Goal: Transaction & Acquisition: Purchase product/service

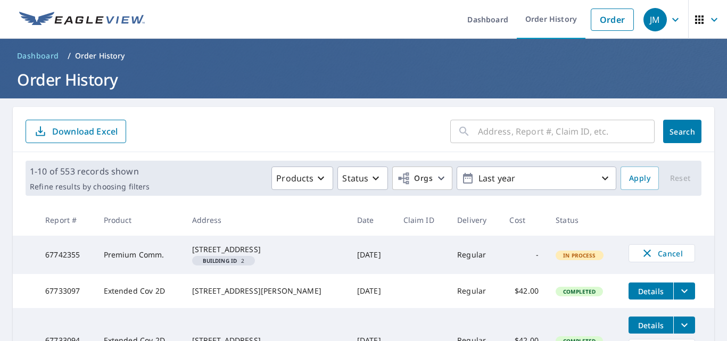
click at [606, 20] on link "Order" at bounding box center [612, 20] width 43 height 22
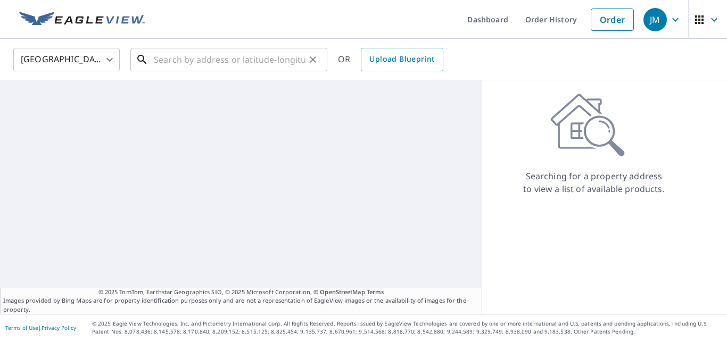
click at [251, 63] on input "text" at bounding box center [230, 60] width 152 height 30
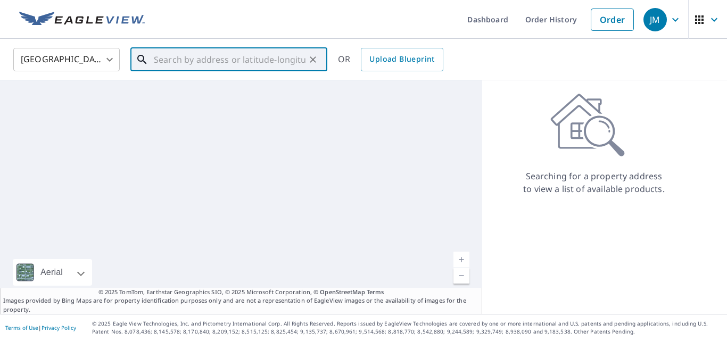
paste input "233 North Tracy Road, Sunsites, AZ 85625"
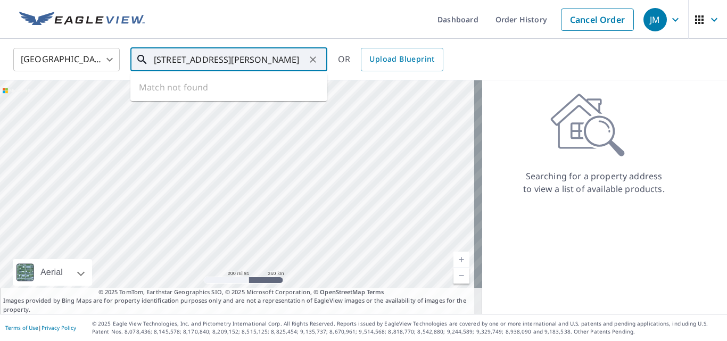
scroll to position [0, 17]
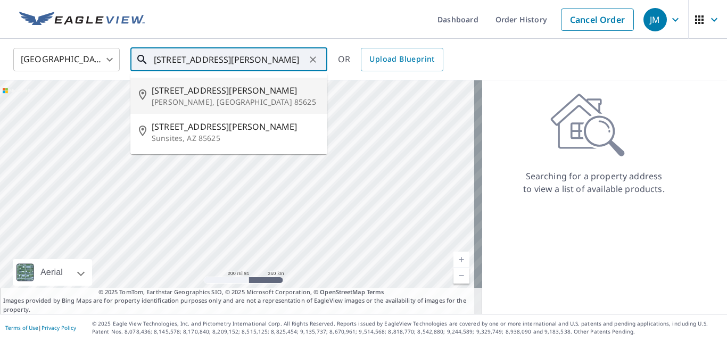
click at [208, 87] on span "233 N Tracy Rd" at bounding box center [235, 90] width 167 height 13
type input "233 N Tracy Rd Pearce, AZ 85625"
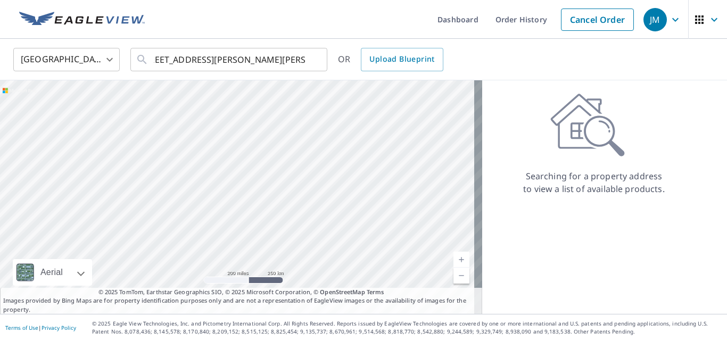
scroll to position [0, 0]
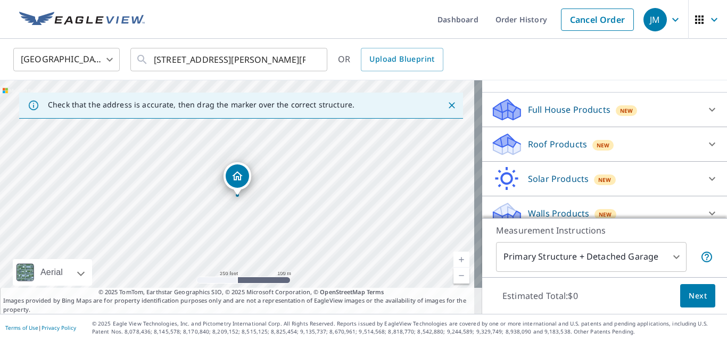
click at [549, 138] on p "Roof Products" at bounding box center [557, 144] width 59 height 13
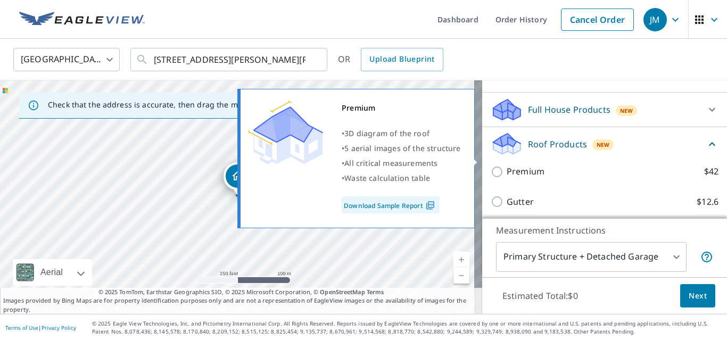
click at [481, 161] on div "Premium • 3D diagram of the roof • 5 aerial images of the structure • All criti…" at bounding box center [361, 159] width 244 height 146
click at [492, 166] on input "Premium $42" at bounding box center [499, 172] width 16 height 13
checkbox input "true"
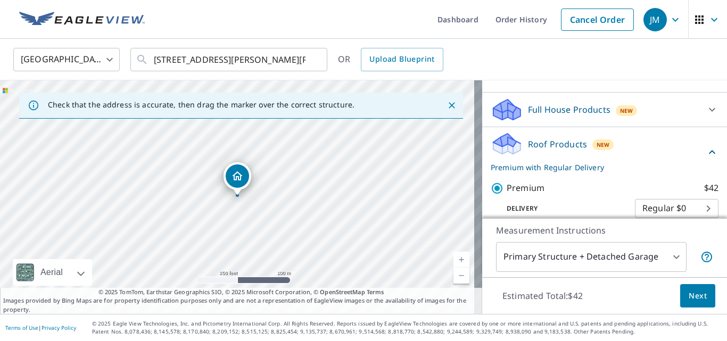
click at [707, 301] on button "Next" at bounding box center [697, 296] width 35 height 24
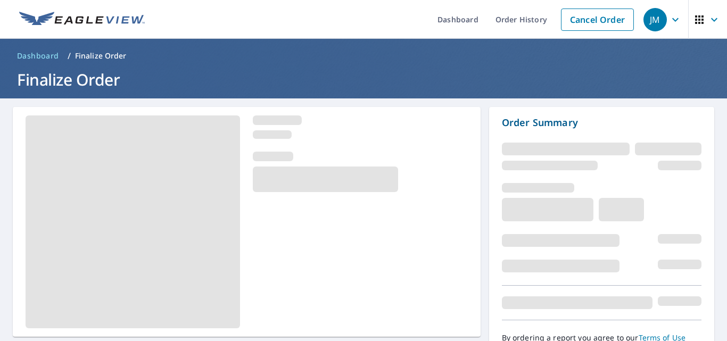
click at [697, 297] on div "Order Summary By ordering a report you agree to our Terms of Use Edit order Sub…" at bounding box center [601, 247] width 225 height 281
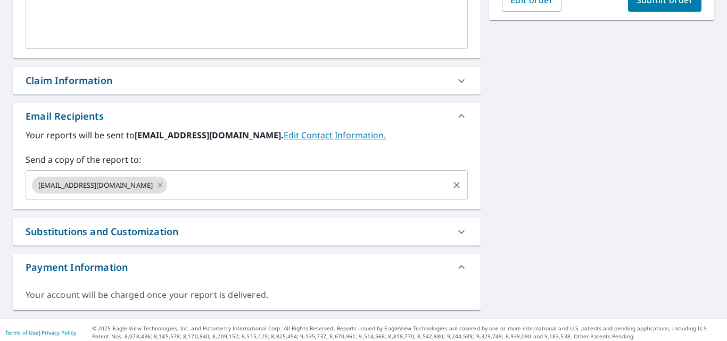
click at [291, 194] on input "text" at bounding box center [308, 185] width 278 height 20
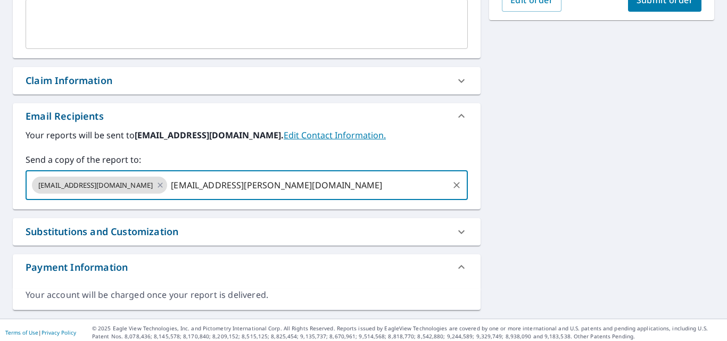
type input "lauren.cabrera@reimagineyourroof.com"
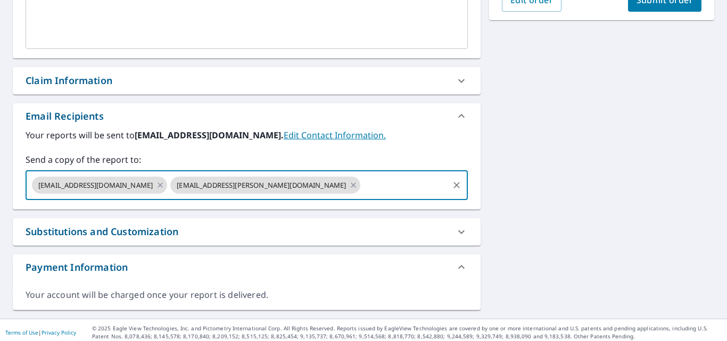
scroll to position [160, 0]
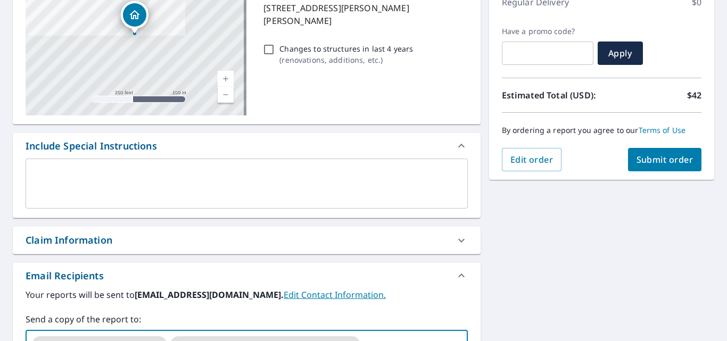
click at [672, 156] on span "Submit order" at bounding box center [665, 160] width 57 height 12
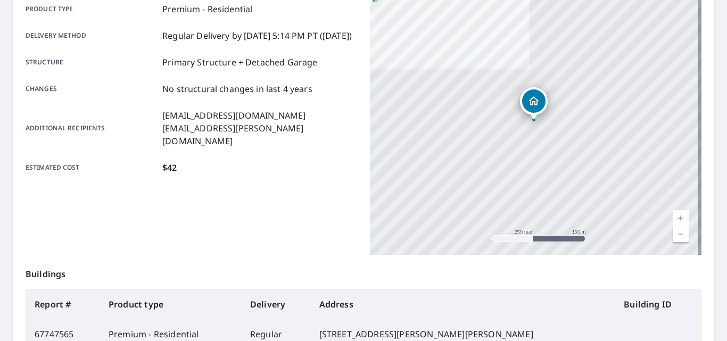
scroll to position [285, 0]
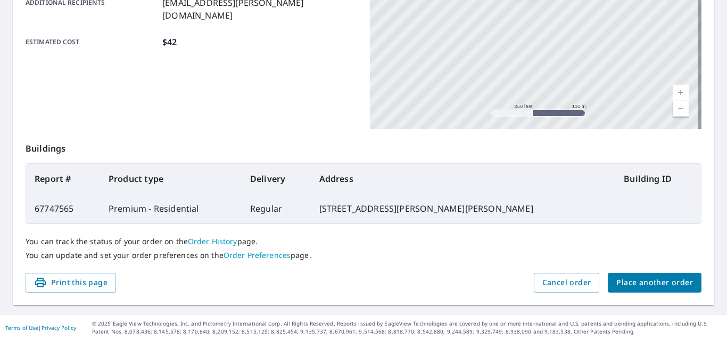
click at [225, 245] on link "Order History" at bounding box center [213, 241] width 50 height 10
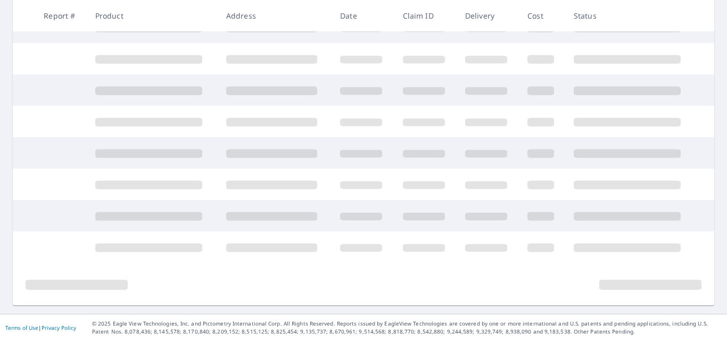
scroll to position [275, 0]
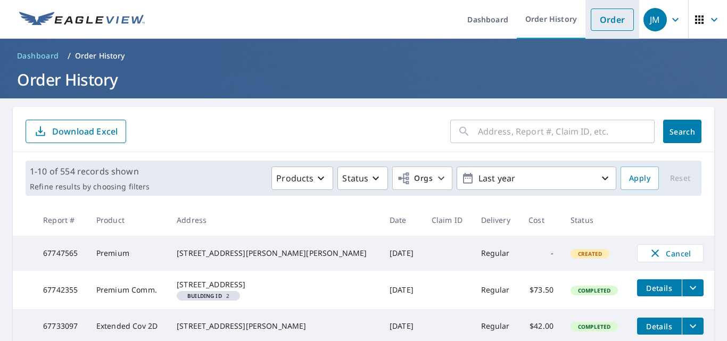
click at [594, 0] on li "Order" at bounding box center [613, 19] width 54 height 39
click at [601, 28] on link "Order" at bounding box center [612, 20] width 43 height 22
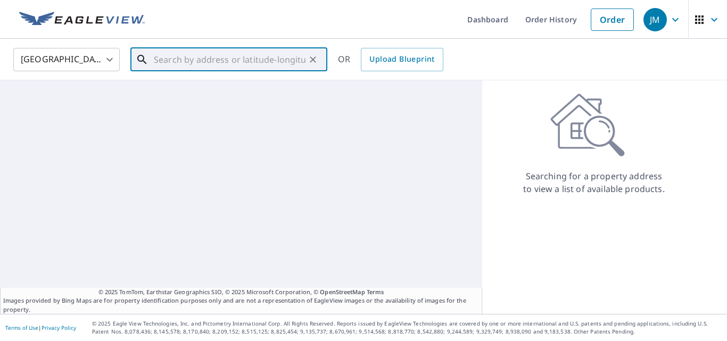
click at [254, 63] on input "text" at bounding box center [230, 60] width 152 height 30
paste input "1107 Oregon Avenue, St. Cloud, FL 34769"
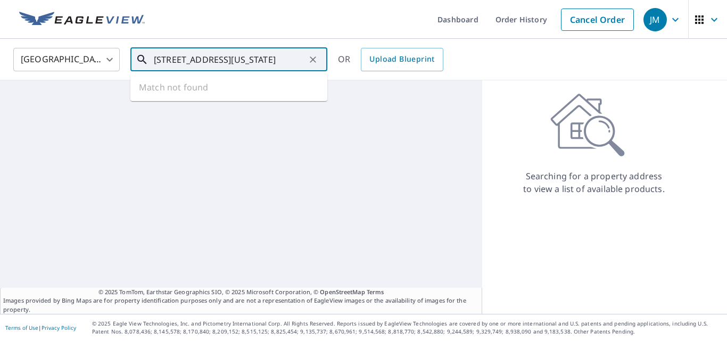
scroll to position [0, 14]
click at [218, 93] on span "1107 Oregon Ave" at bounding box center [235, 90] width 167 height 13
type input "1107 Oregon Ave Saint Cloud, FL 34769"
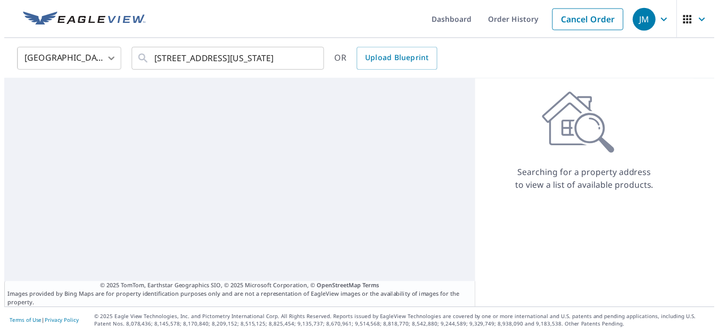
scroll to position [0, 0]
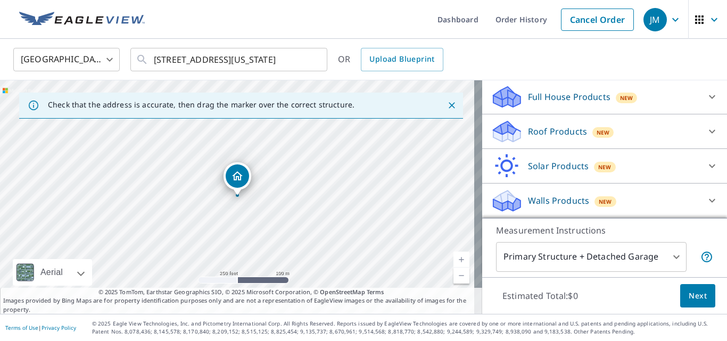
click at [535, 128] on p "Roof Products" at bounding box center [557, 131] width 59 height 13
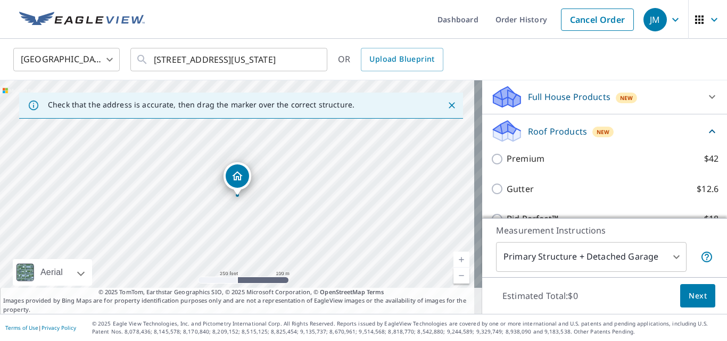
scroll to position [111, 0]
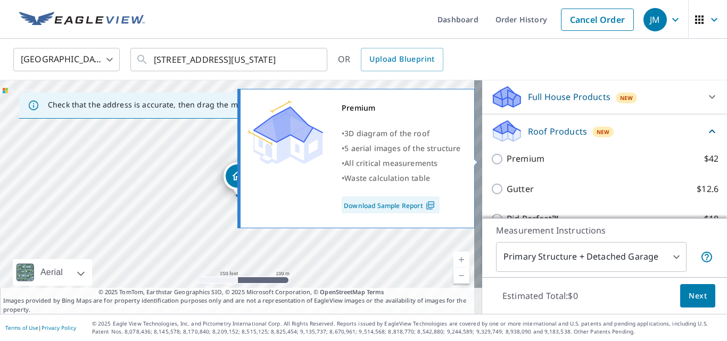
click at [491, 163] on input "Premium $42" at bounding box center [499, 159] width 16 height 13
checkbox input "true"
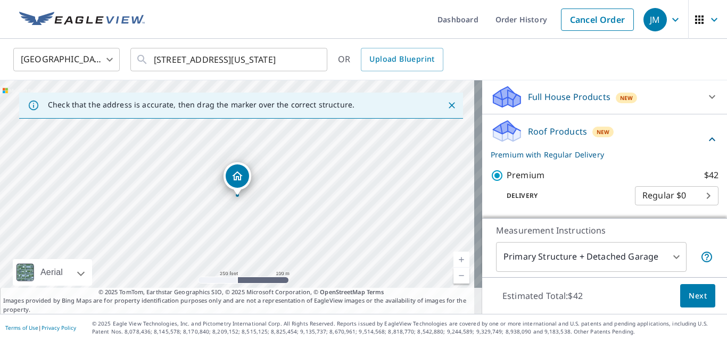
click at [707, 306] on button "Next" at bounding box center [697, 296] width 35 height 24
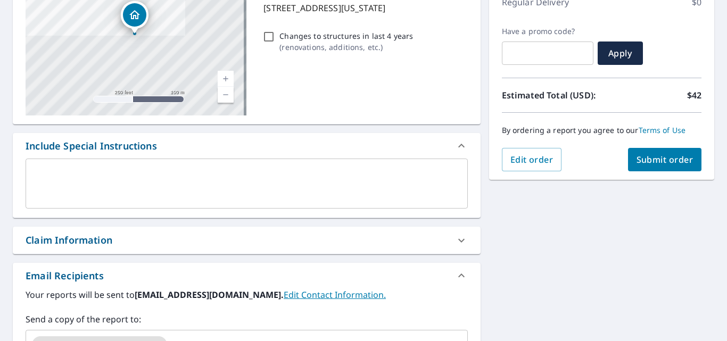
scroll to position [319, 0]
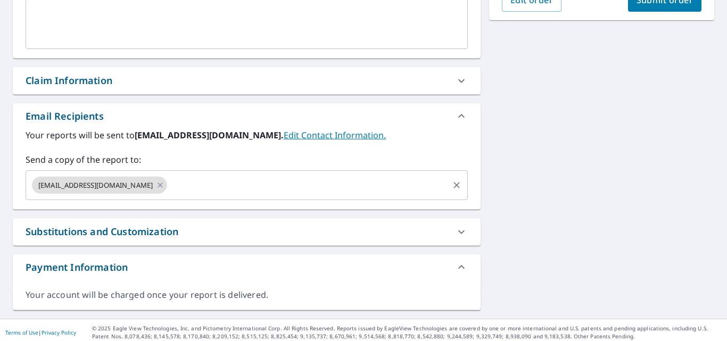
click at [244, 191] on input "text" at bounding box center [308, 185] width 278 height 20
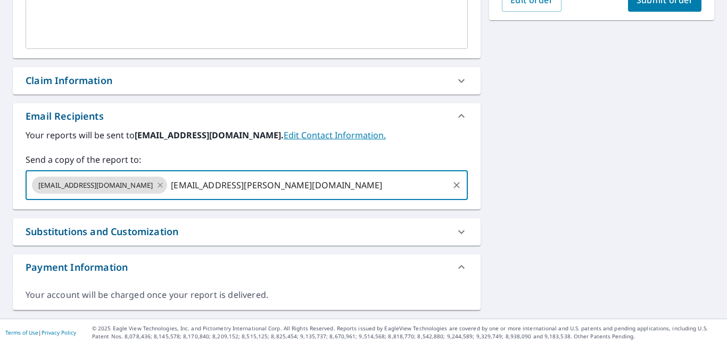
type input "lauren.cabrera@reimagineyourroof.com"
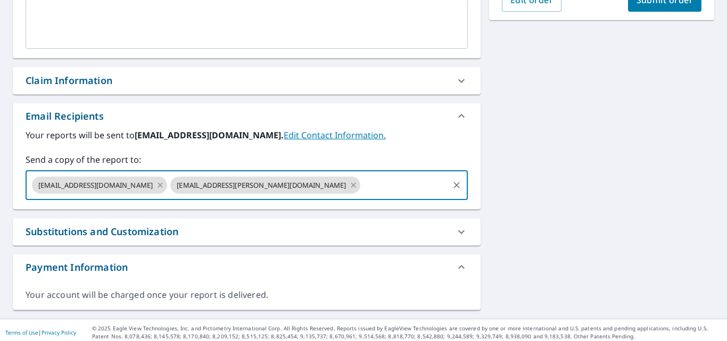
scroll to position [266, 0]
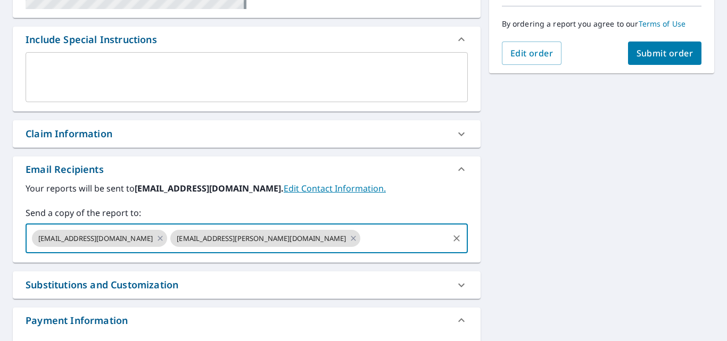
click at [663, 49] on span "Submit order" at bounding box center [665, 53] width 57 height 12
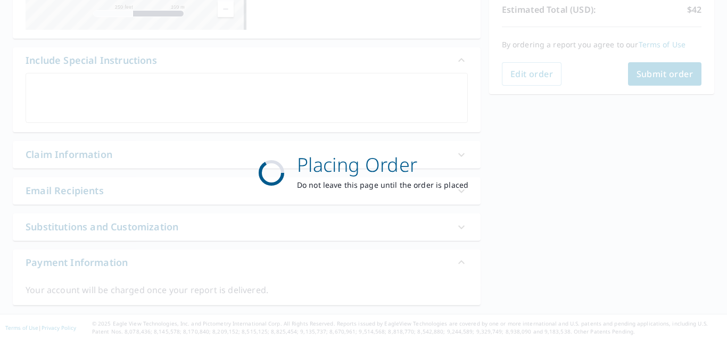
scroll to position [245, 0]
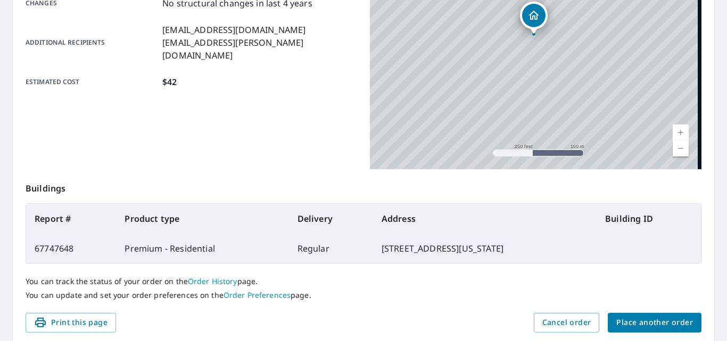
click at [226, 276] on link "Order History" at bounding box center [213, 281] width 50 height 10
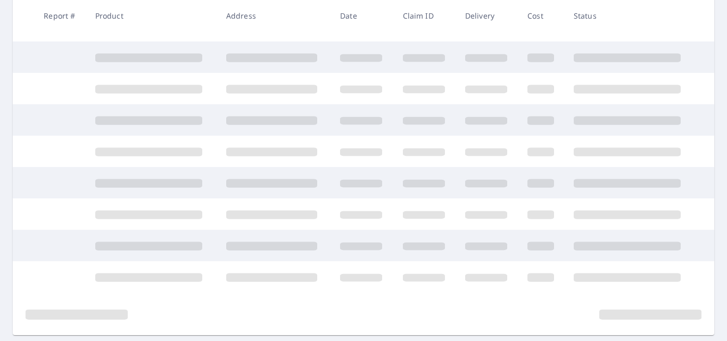
scroll to position [275, 0]
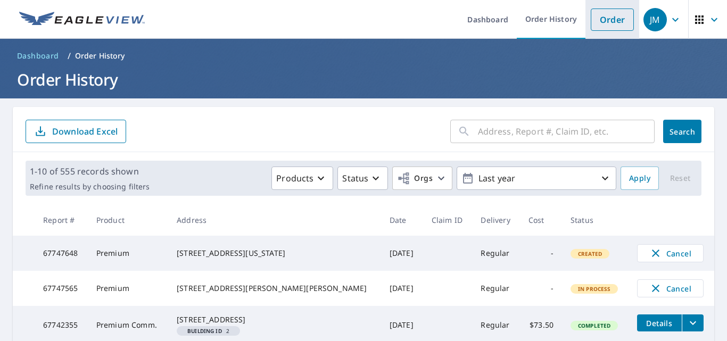
click at [591, 19] on link "Order" at bounding box center [612, 20] width 43 height 22
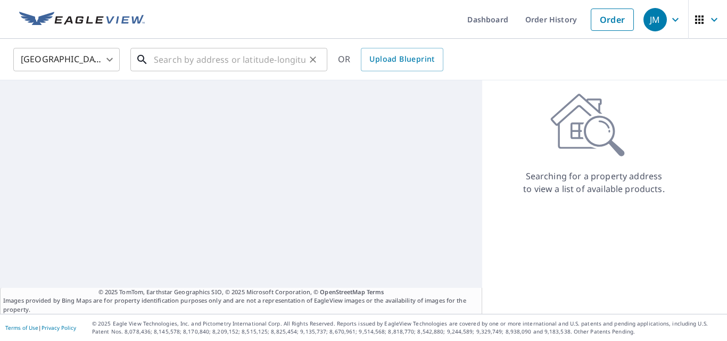
click at [255, 62] on input "text" at bounding box center [230, 60] width 152 height 30
paste input "2701 Tanner Street, Dallas, TX 75215"
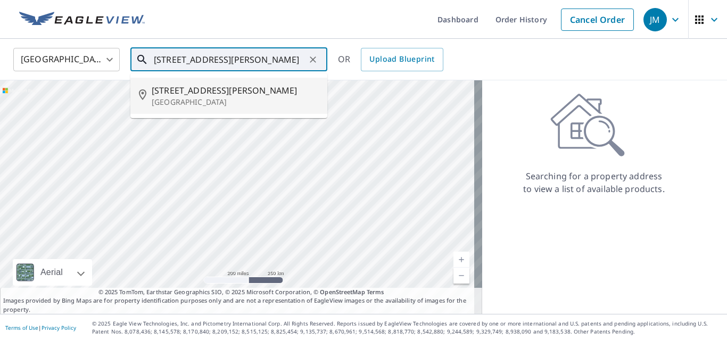
click at [226, 90] on span "2701 Tanner St" at bounding box center [235, 90] width 167 height 13
type input "2701 Tanner St Dallas, TX 75215"
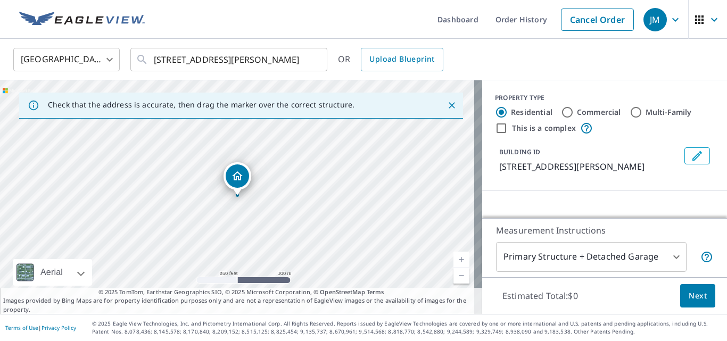
scroll to position [106, 0]
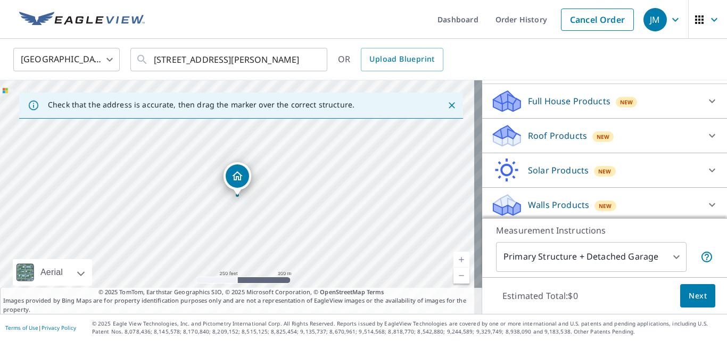
click at [534, 129] on div "Roof Products New" at bounding box center [595, 136] width 209 height 25
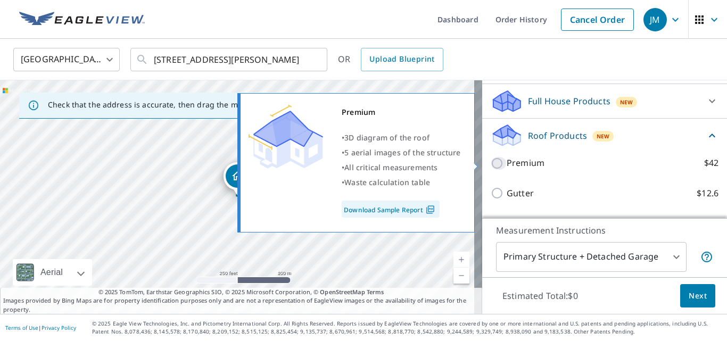
click at [491, 160] on input "Premium $42" at bounding box center [499, 163] width 16 height 13
checkbox input "true"
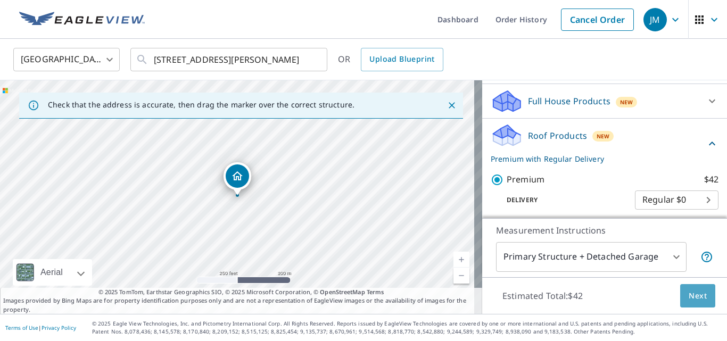
click at [692, 306] on button "Next" at bounding box center [697, 296] width 35 height 24
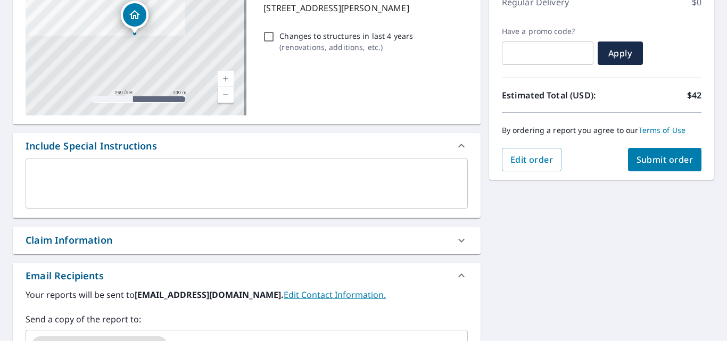
scroll to position [213, 0]
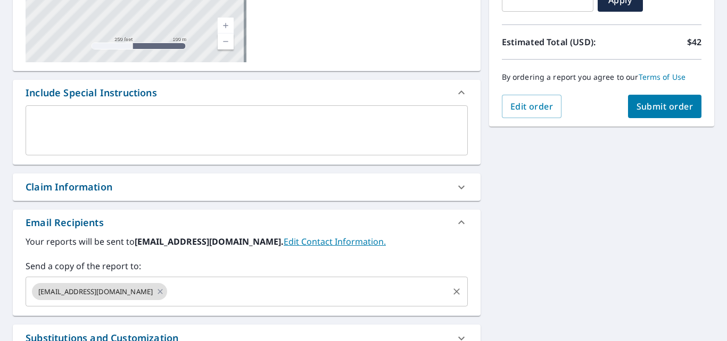
click at [243, 282] on input "text" at bounding box center [308, 292] width 278 height 20
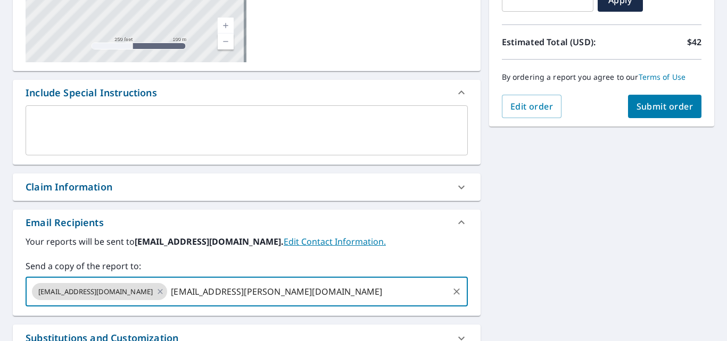
type input "lauren.cabrera@reimagineyourroof.com"
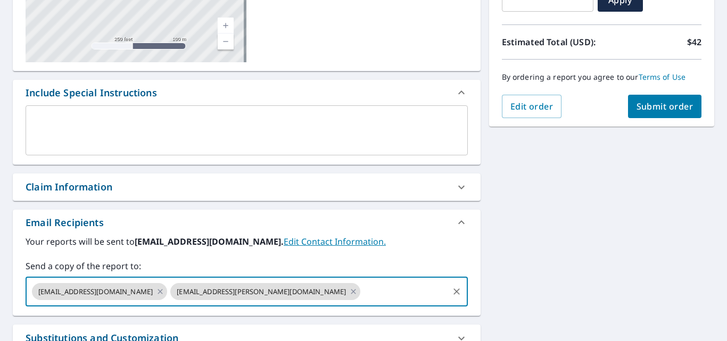
scroll to position [53, 0]
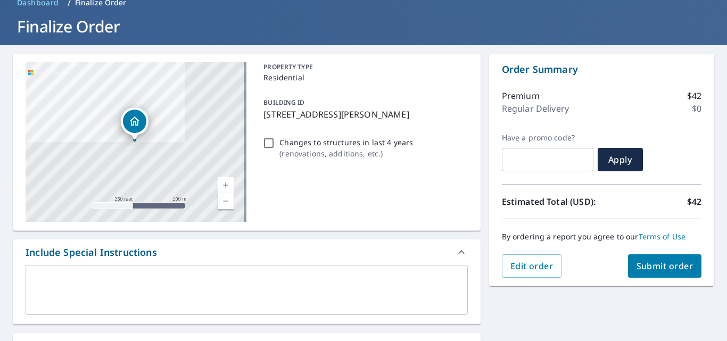
click at [661, 267] on span "Submit order" at bounding box center [665, 266] width 57 height 12
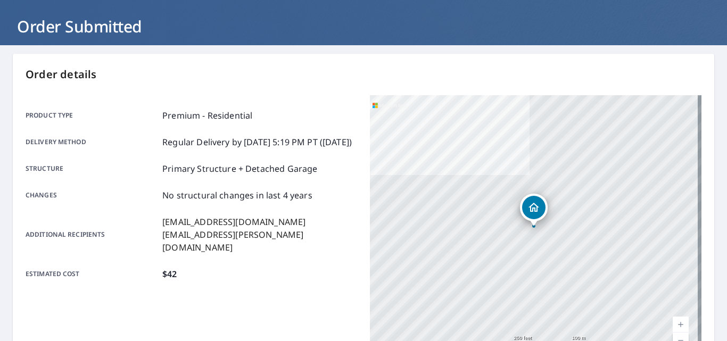
scroll to position [285, 0]
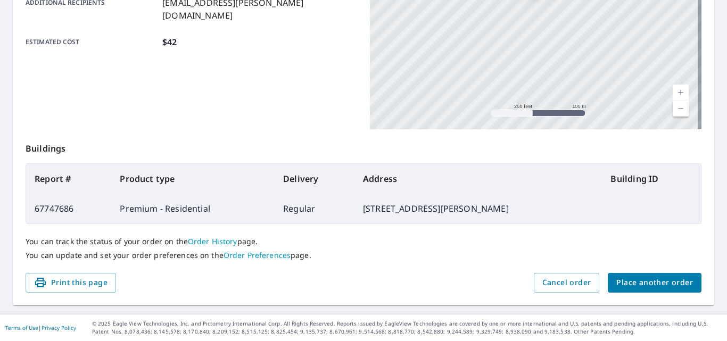
click at [229, 241] on link "Order History" at bounding box center [213, 241] width 50 height 10
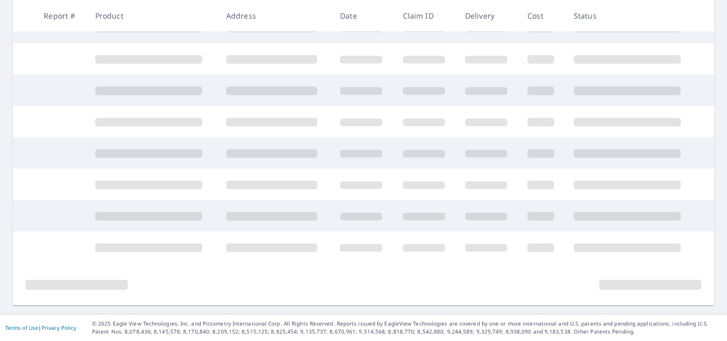
scroll to position [275, 0]
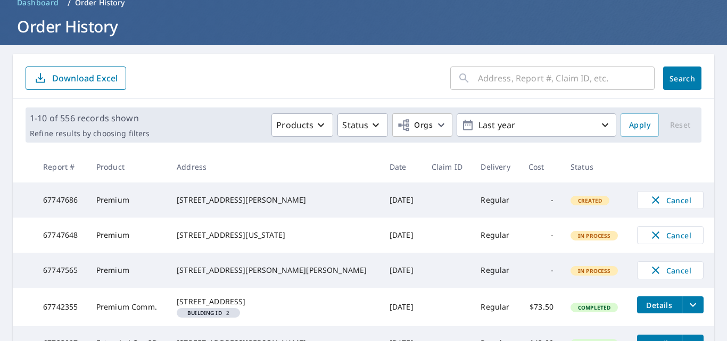
scroll to position [106, 0]
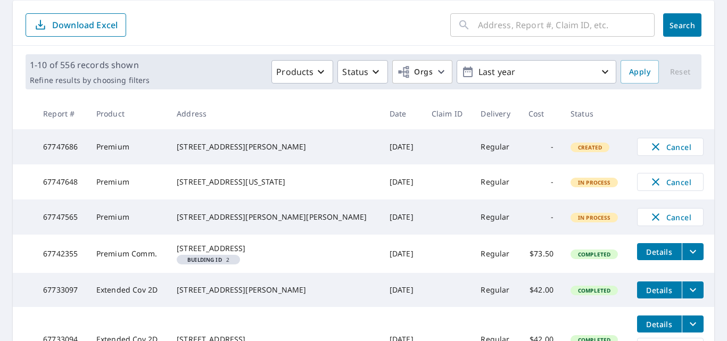
click at [690, 254] on icon "filesDropdownBtn-67742355" at bounding box center [693, 252] width 6 height 4
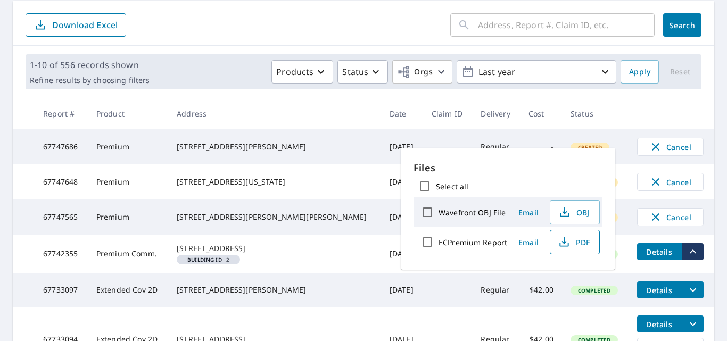
click at [558, 241] on icon "button" at bounding box center [564, 242] width 13 height 13
click at [286, 102] on th "Address" at bounding box center [274, 113] width 213 height 31
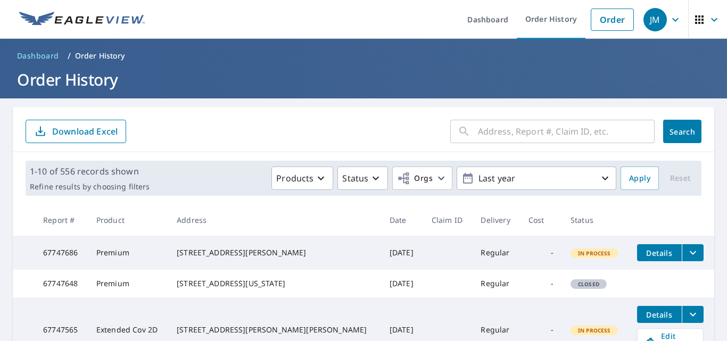
scroll to position [160, 0]
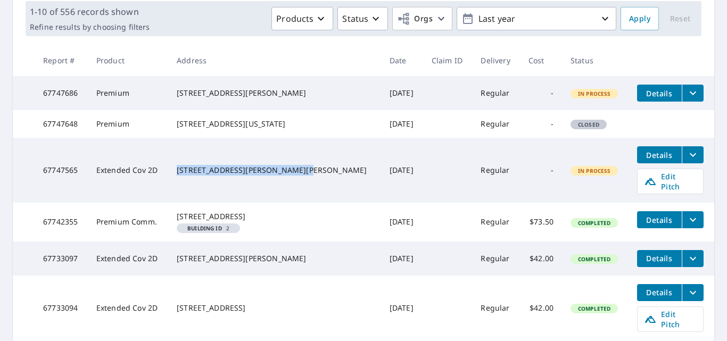
drag, startPoint x: 199, startPoint y: 177, endPoint x: 386, endPoint y: 179, distance: 187.9
click at [269, 176] on div "[STREET_ADDRESS][PERSON_NAME][PERSON_NAME]" at bounding box center [275, 170] width 196 height 11
copy div "[STREET_ADDRESS][PERSON_NAME][PERSON_NAME]"
click at [644, 192] on span "Edit Pitch" at bounding box center [670, 181] width 53 height 20
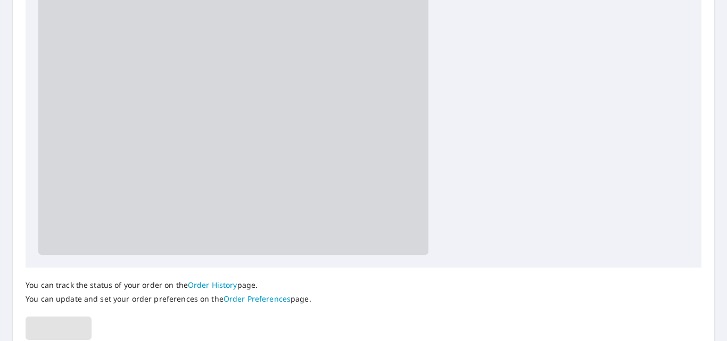
scroll to position [213, 0]
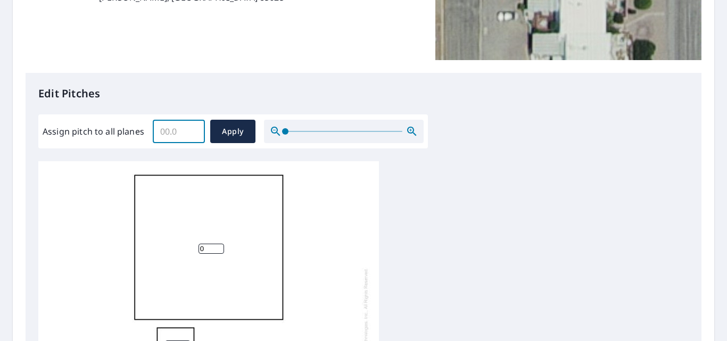
click at [184, 136] on input "Assign pitch to all planes" at bounding box center [179, 132] width 52 height 30
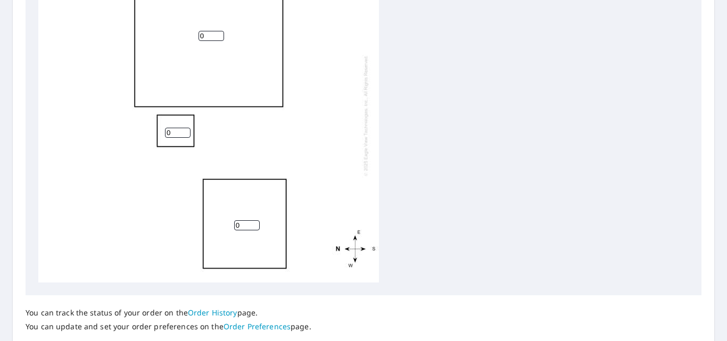
scroll to position [11, 0]
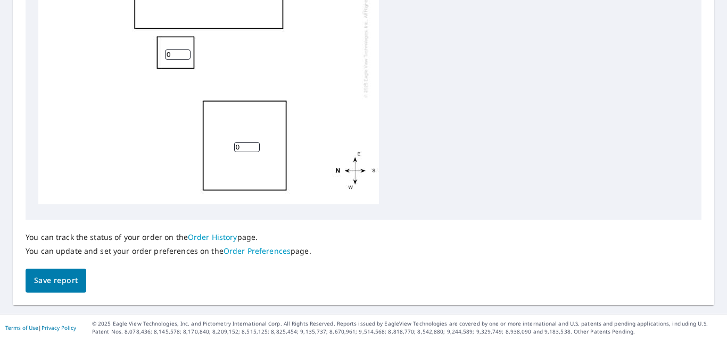
type input "0"
click at [71, 285] on span "Save report" at bounding box center [56, 280] width 44 height 13
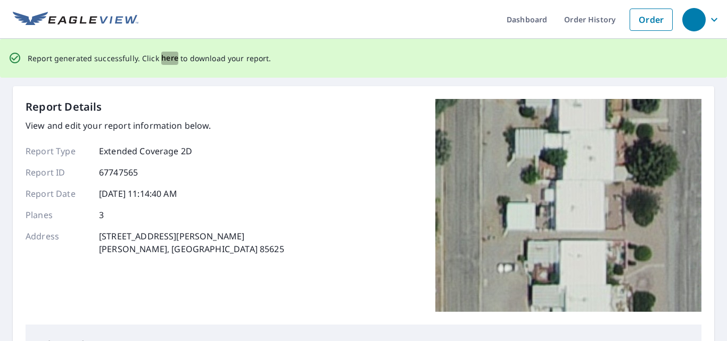
click at [170, 62] on span "here" at bounding box center [170, 58] width 18 height 13
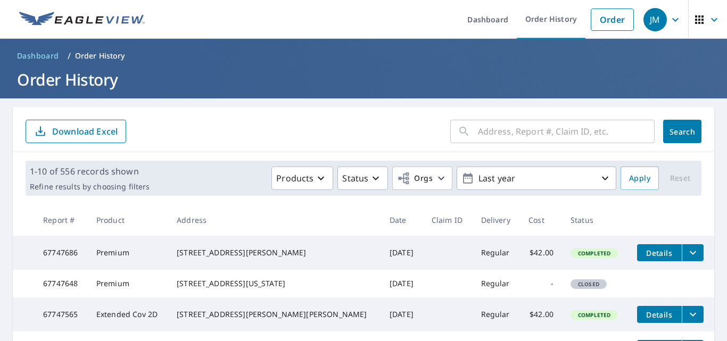
drag, startPoint x: 194, startPoint y: 249, endPoint x: 257, endPoint y: 258, distance: 63.0
click at [257, 258] on td "[STREET_ADDRESS][PERSON_NAME]" at bounding box center [274, 253] width 213 height 34
copy div "[STREET_ADDRESS][PERSON_NAME]"
click at [687, 254] on icon "filesDropdownBtn-67747686" at bounding box center [693, 252] width 13 height 13
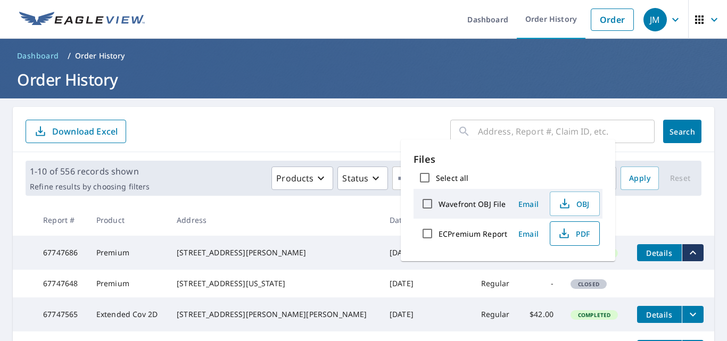
click at [560, 231] on icon "button" at bounding box center [564, 233] width 13 height 13
